Goal: Task Accomplishment & Management: Manage account settings

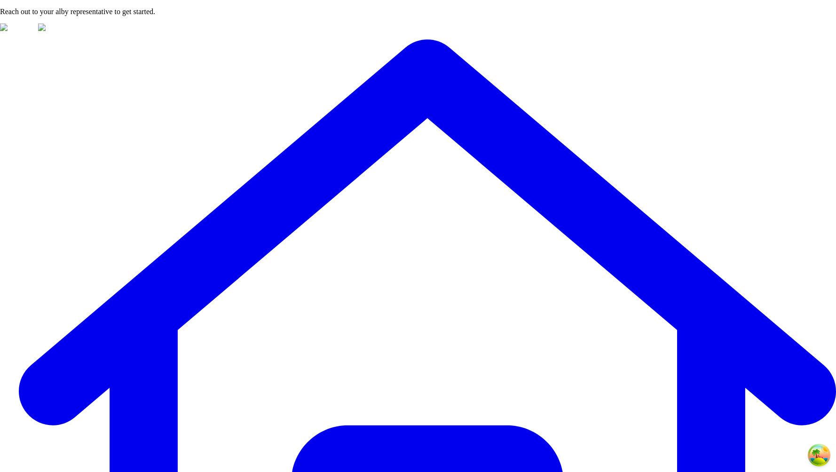
type input "***"
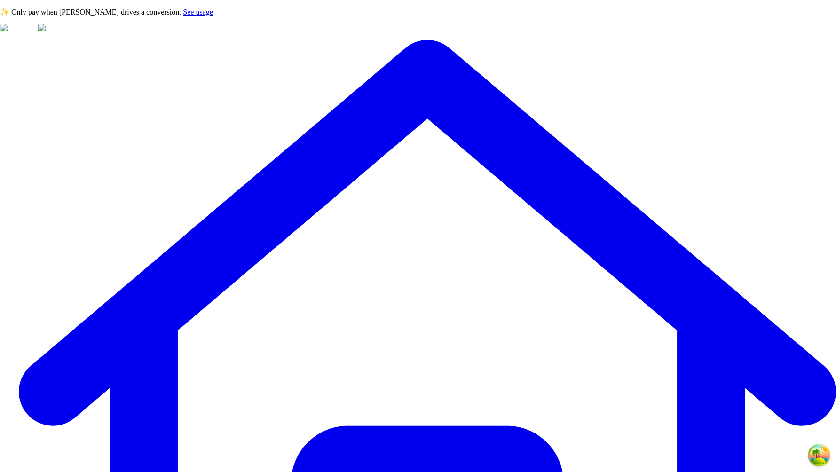
scroll to position [177, 0]
type input "**"
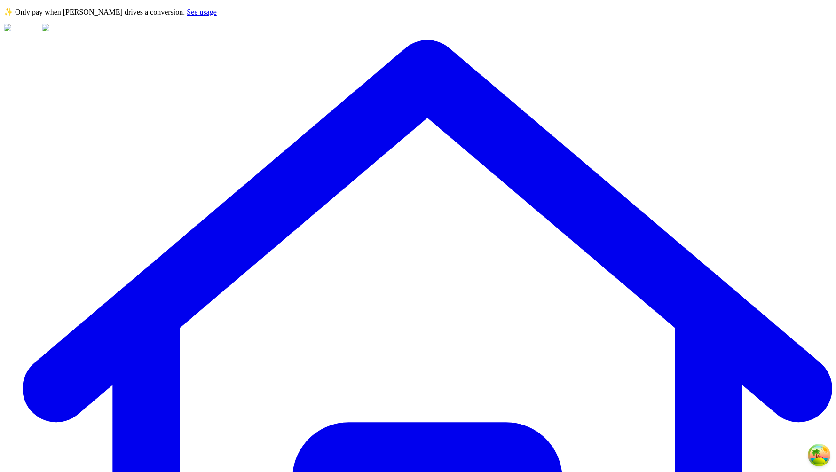
click at [217, 16] on link "See usage" at bounding box center [202, 12] width 30 height 8
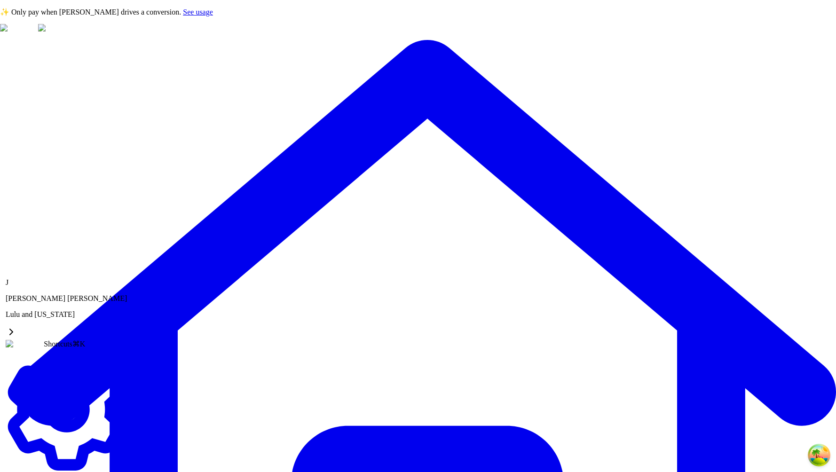
click at [60, 464] on link "Settings" at bounding box center [67, 472] width 122 height 16
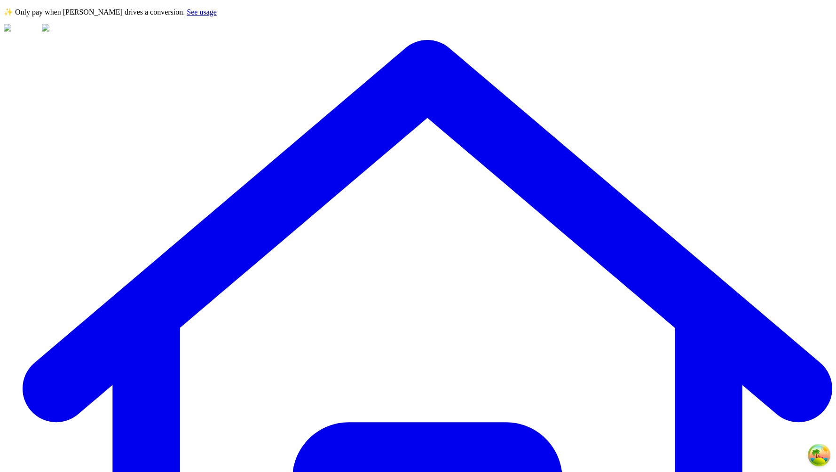
drag, startPoint x: 403, startPoint y: 383, endPoint x: 334, endPoint y: 359, distance: 73.0
drag, startPoint x: 230, startPoint y: 376, endPoint x: 232, endPoint y: 397, distance: 21.2
click at [369, 16] on div "✨ Only pay when alby drives a conversion. See usage" at bounding box center [418, 12] width 829 height 9
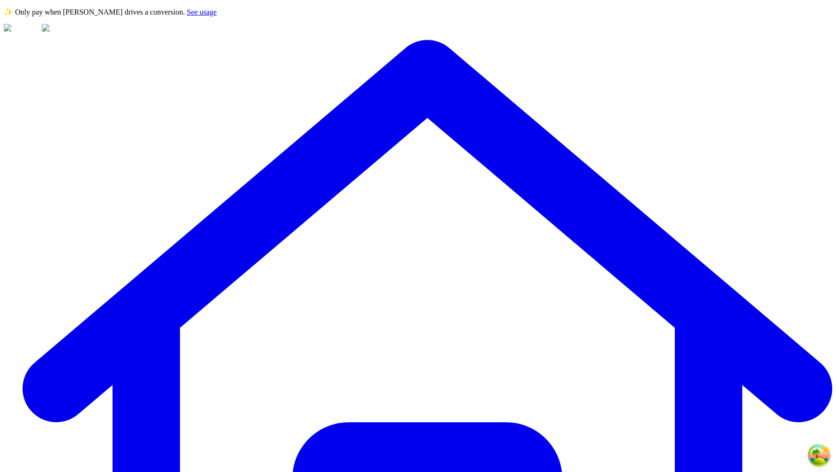
click at [185, 16] on span "✨ Only pay when [PERSON_NAME] drives a conversion." at bounding box center [94, 12] width 181 height 8
click at [373, 16] on div "✨ Only pay when alby drives a conversion. See usage" at bounding box center [418, 12] width 829 height 9
click at [185, 11] on span "✨ Only pay when [PERSON_NAME] drives a conversion." at bounding box center [94, 12] width 181 height 8
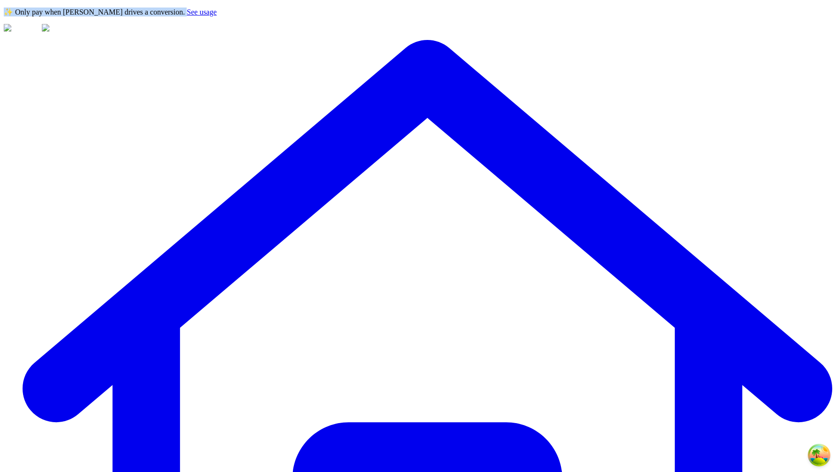
click at [185, 12] on span "✨ Only pay when [PERSON_NAME] drives a conversion." at bounding box center [94, 12] width 181 height 8
copy p "✨ Only pay when [PERSON_NAME] drives a conversion."
click at [185, 14] on span "✨ Only pay when [PERSON_NAME] drives a conversion." at bounding box center [94, 12] width 181 height 8
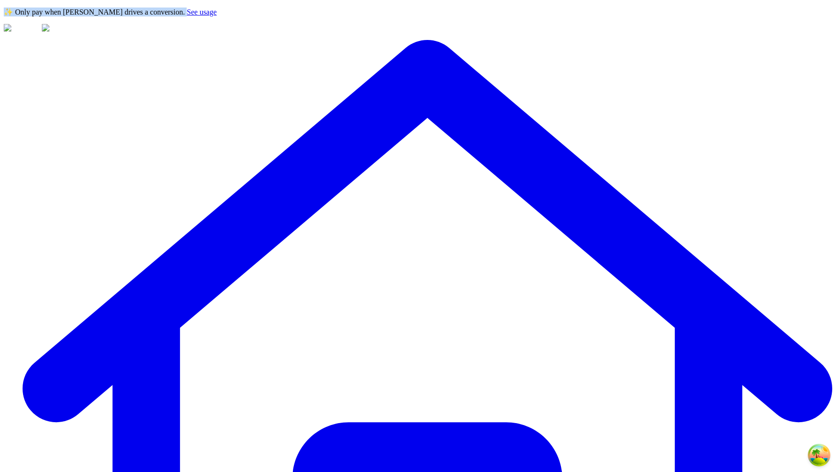
click at [185, 14] on span "✨ Only pay when [PERSON_NAME] drives a conversion." at bounding box center [94, 12] width 181 height 8
copy p "✨ Only pay when [PERSON_NAME] drives a conversion."
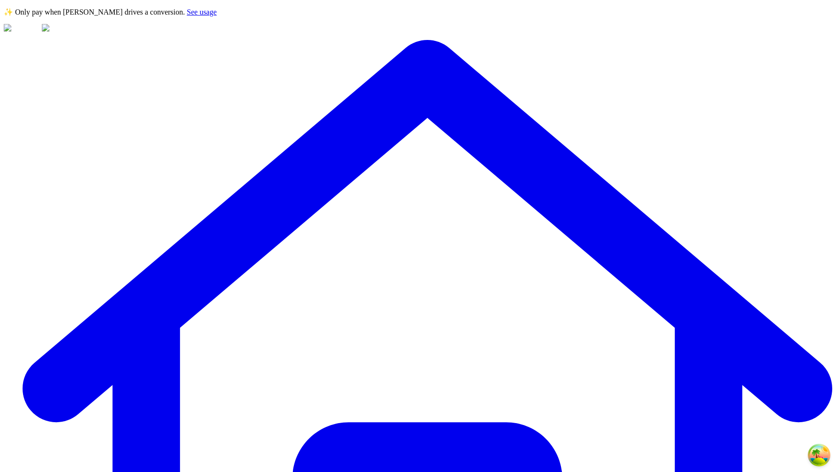
click at [185, 16] on span "✨ Only pay when [PERSON_NAME] drives a conversion." at bounding box center [94, 12] width 181 height 8
drag, startPoint x: 426, startPoint y: 16, endPoint x: 425, endPoint y: 24, distance: 8.0
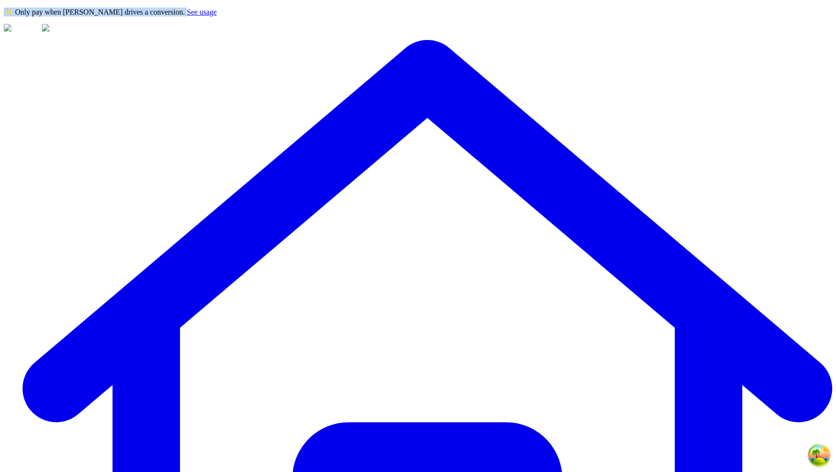
click at [185, 16] on span "✨ Only pay when [PERSON_NAME] drives a conversion." at bounding box center [94, 12] width 181 height 8
